Goal: Navigation & Orientation: Understand site structure

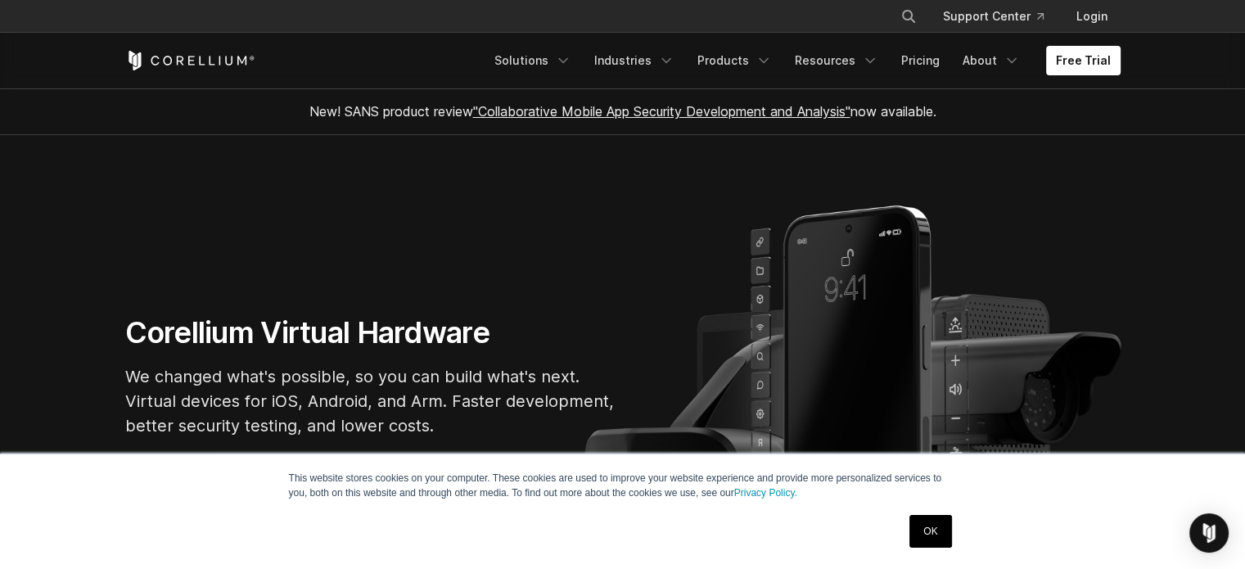
click at [933, 523] on link "OK" at bounding box center [930, 531] width 42 height 33
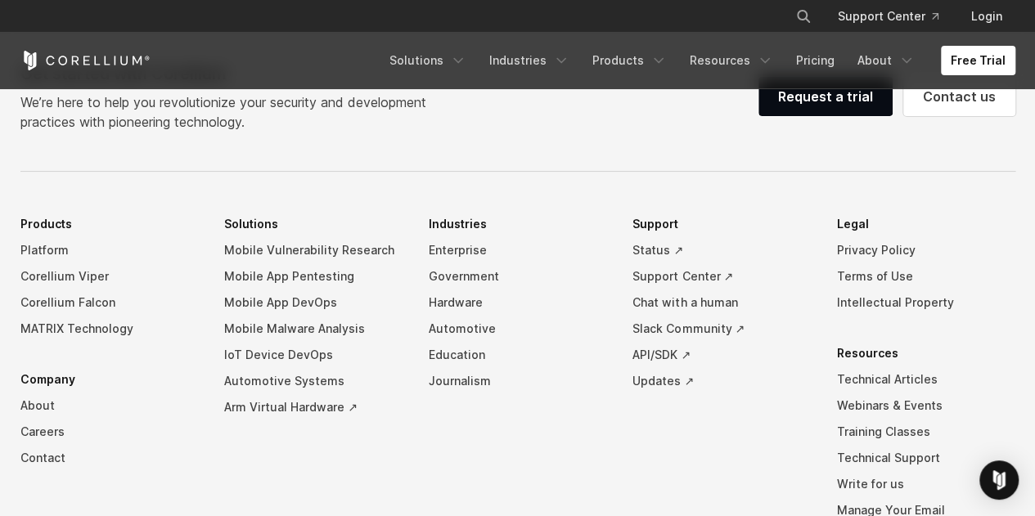
scroll to position [3683, 0]
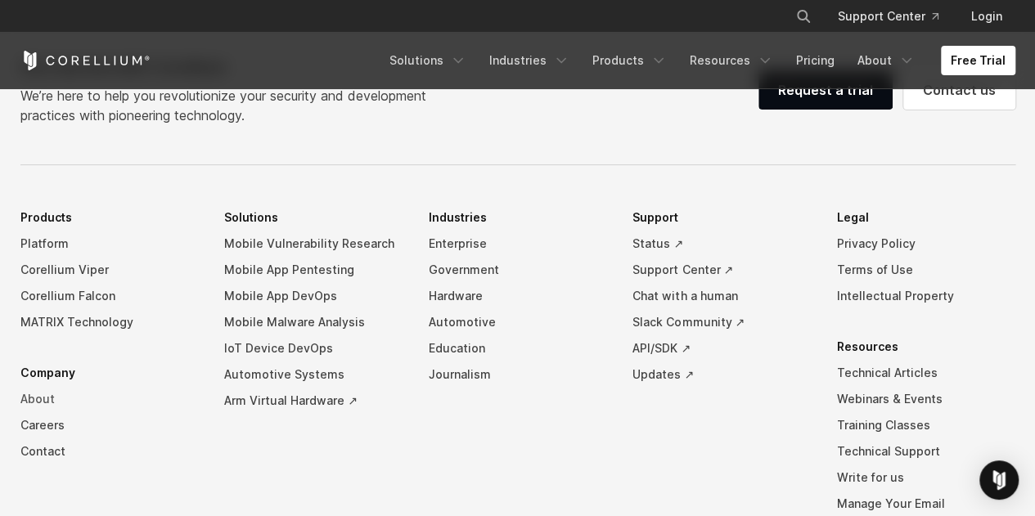
click at [48, 408] on link "About" at bounding box center [109, 399] width 178 height 26
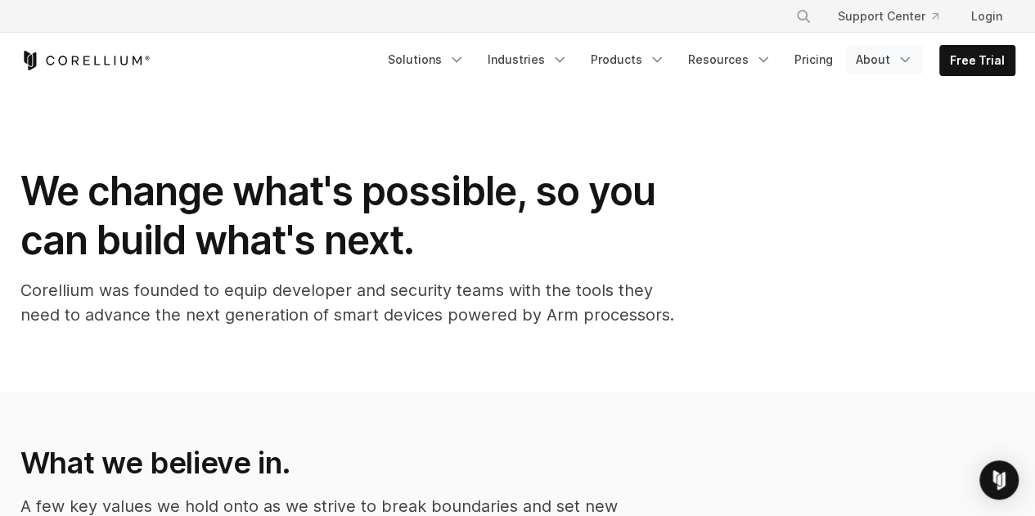
click at [886, 55] on link "About" at bounding box center [884, 59] width 77 height 29
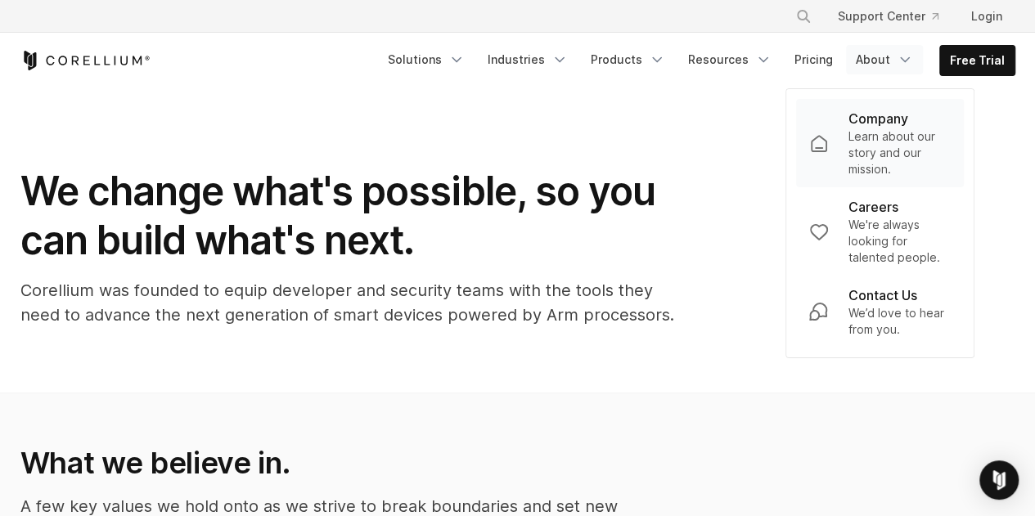
click at [873, 147] on p "Learn about our story and our mission." at bounding box center [899, 153] width 103 height 49
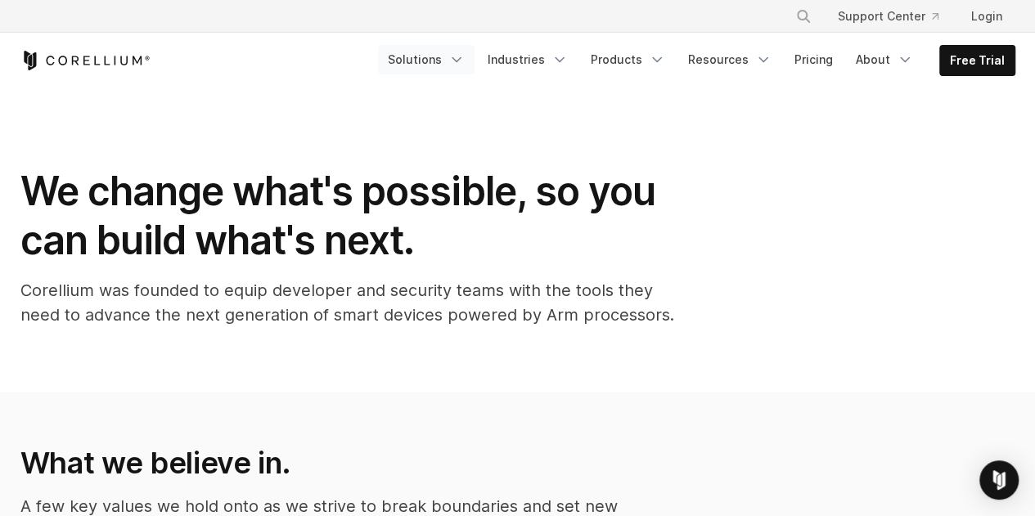
click at [450, 53] on link "Solutions" at bounding box center [426, 59] width 97 height 29
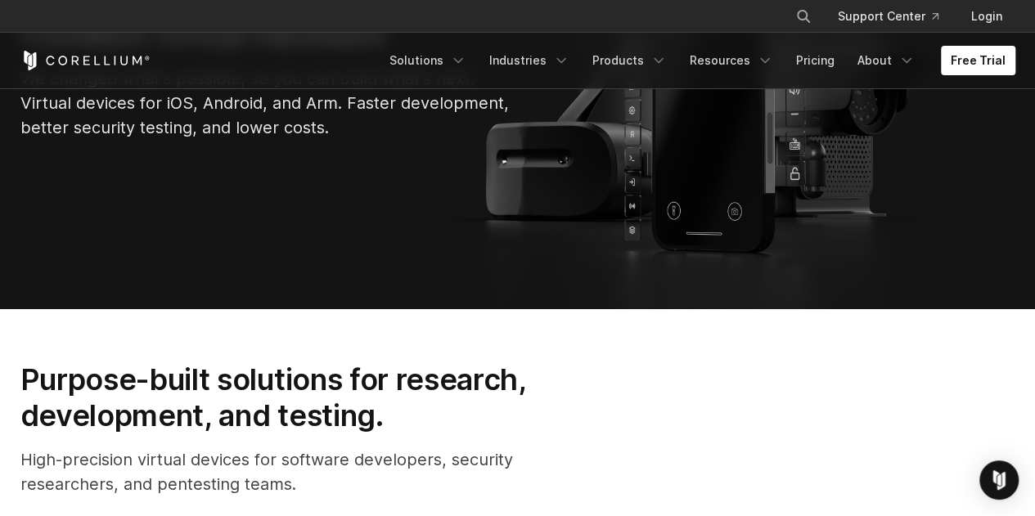
scroll to position [409, 0]
